Goal: Find specific page/section: Find specific page/section

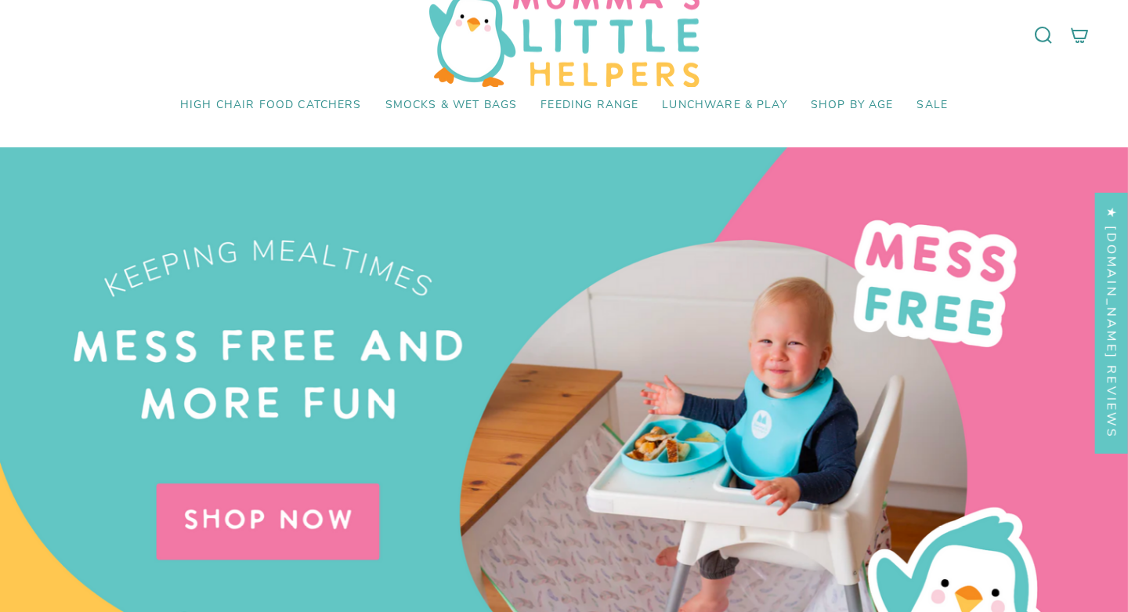
scroll to position [35, 0]
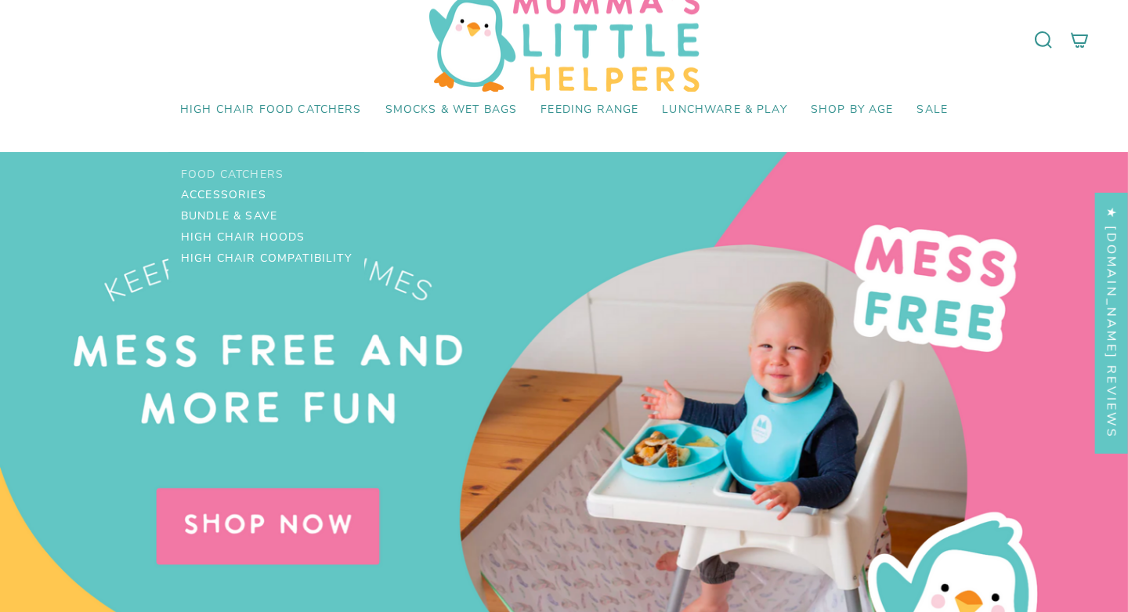
click at [235, 171] on span "Food Catchers" at bounding box center [232, 174] width 103 height 13
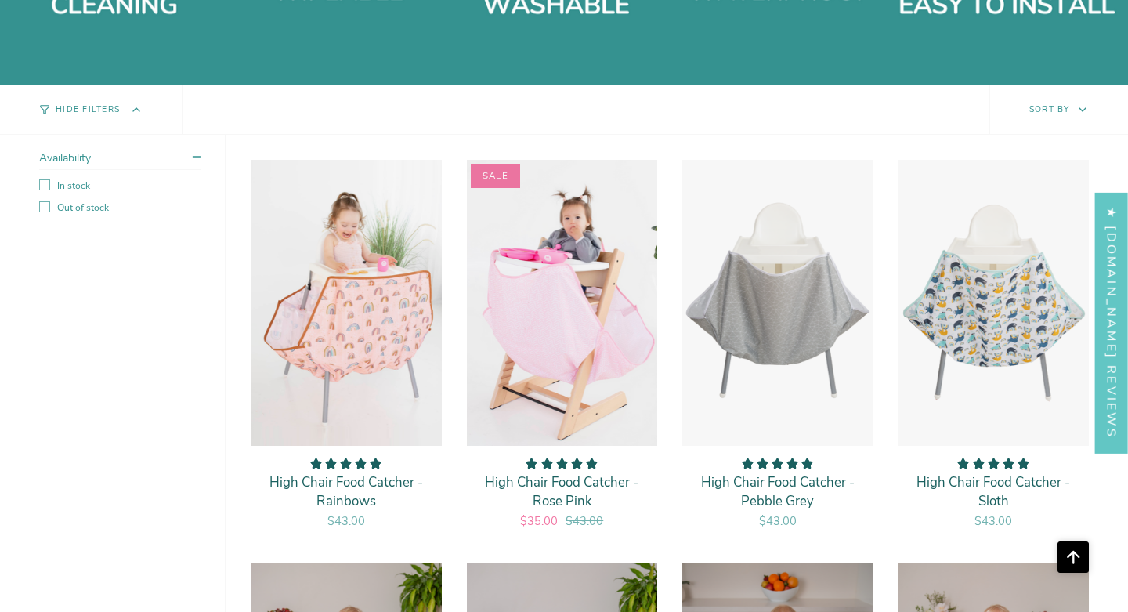
scroll to position [1215, 0]
